Goal: Obtain resource: Download file/media

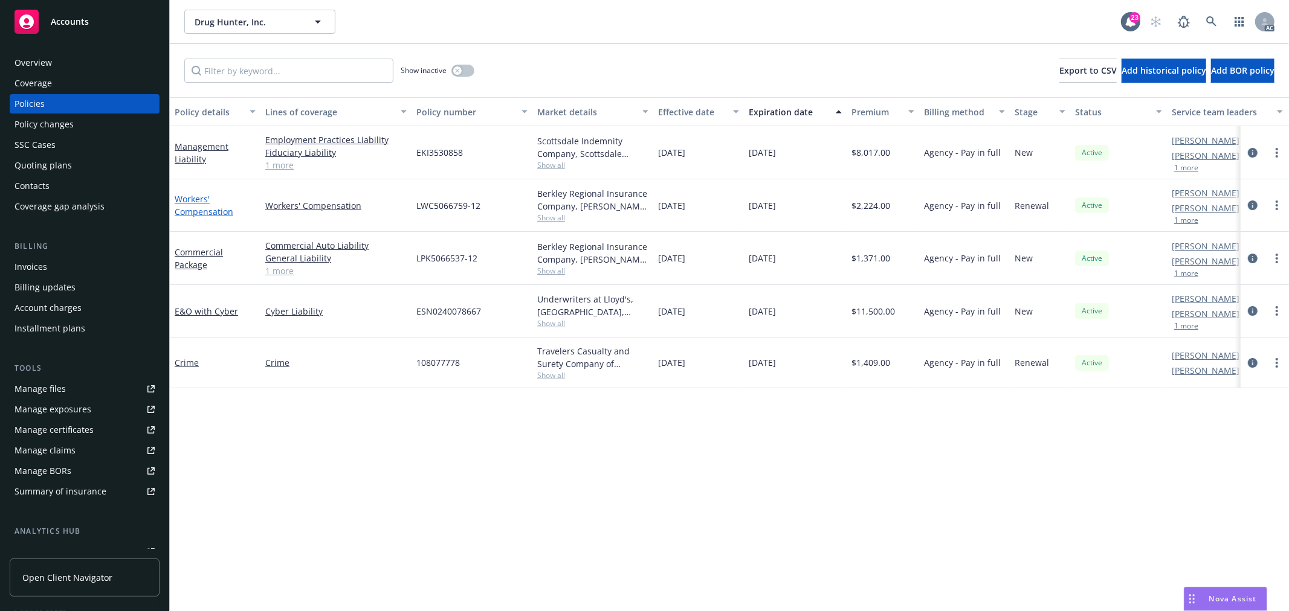
click at [209, 213] on link "Workers' Compensation" at bounding box center [204, 205] width 59 height 24
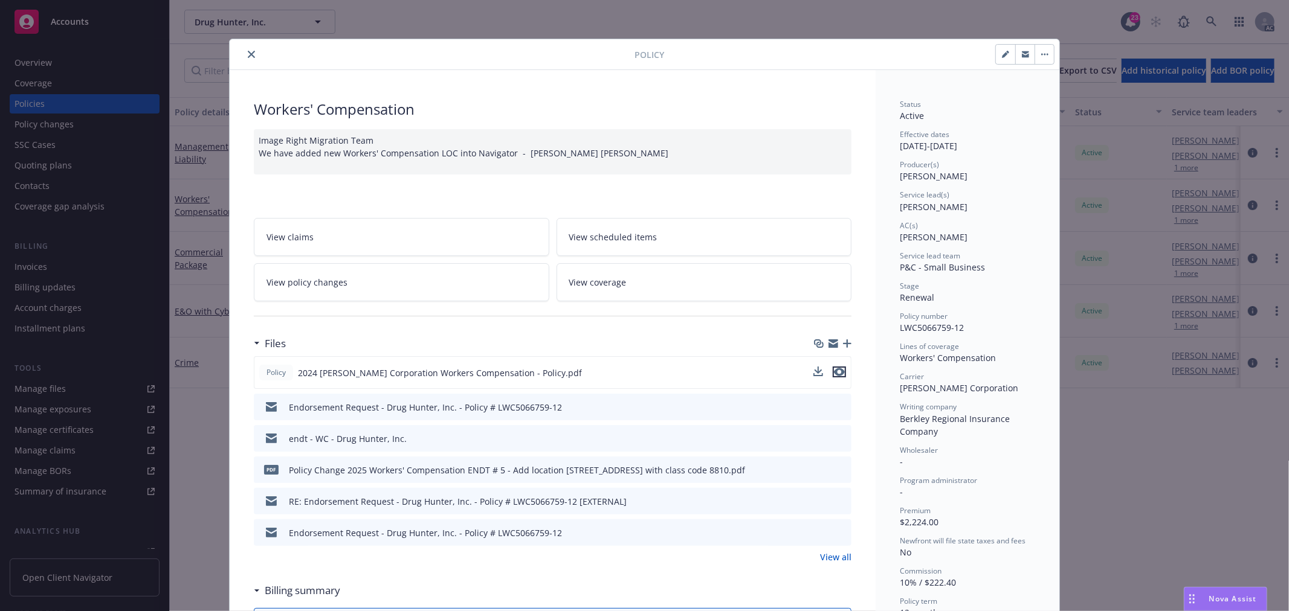
click at [834, 371] on icon "preview file" at bounding box center [839, 372] width 11 height 8
